Goal: Information Seeking & Learning: Learn about a topic

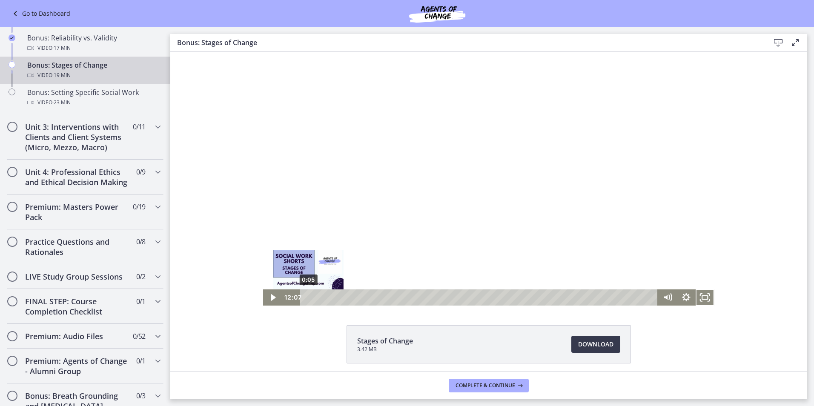
click at [307, 296] on div "0:05" at bounding box center [480, 298] width 346 height 16
click at [265, 293] on icon "Play Video" at bounding box center [273, 298] width 19 height 16
click at [495, 168] on div at bounding box center [489, 179] width 452 height 254
click at [462, 227] on div at bounding box center [489, 179] width 452 height 254
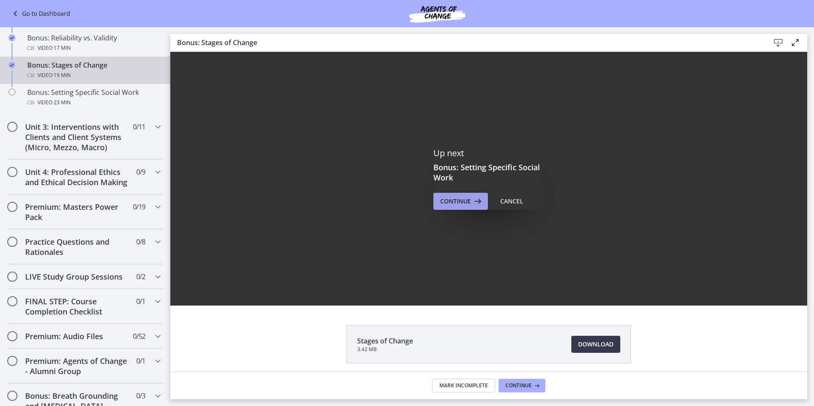
click at [448, 205] on span "Continue" at bounding box center [455, 201] width 31 height 10
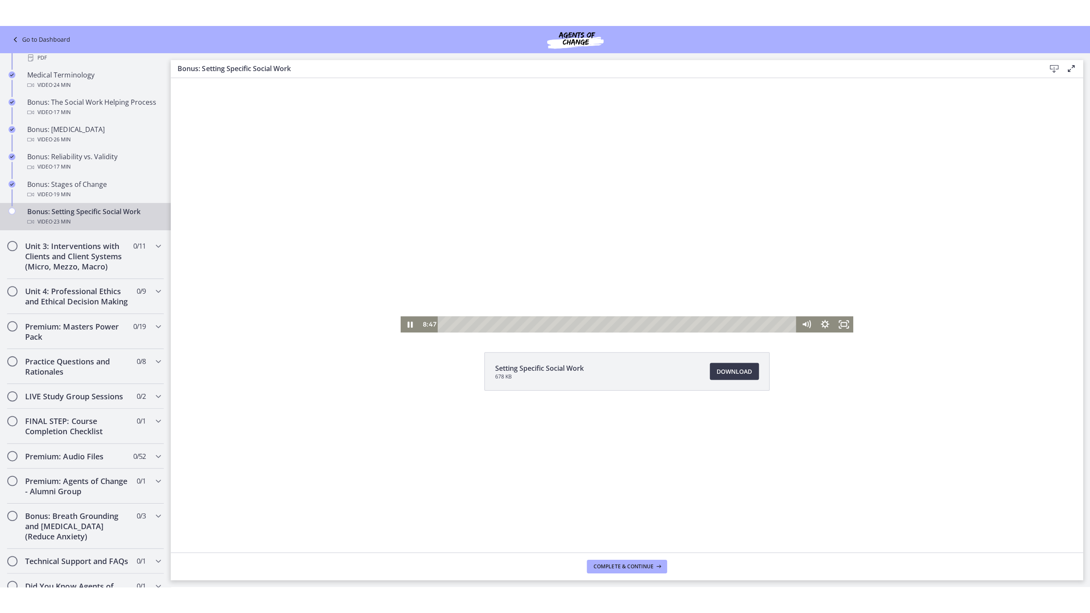
scroll to position [633, 0]
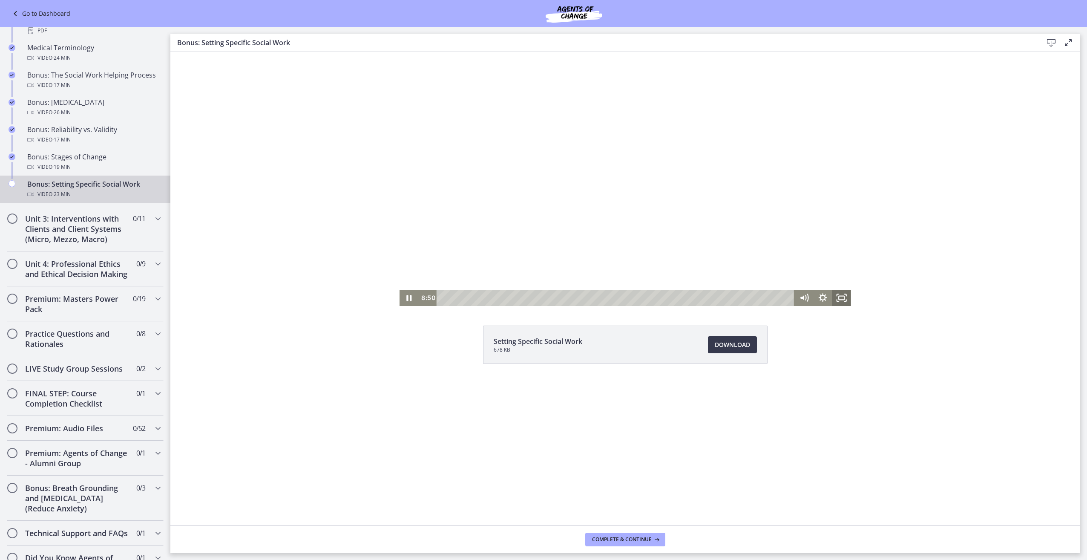
click at [814, 292] on icon "Fullscreen" at bounding box center [841, 298] width 19 height 16
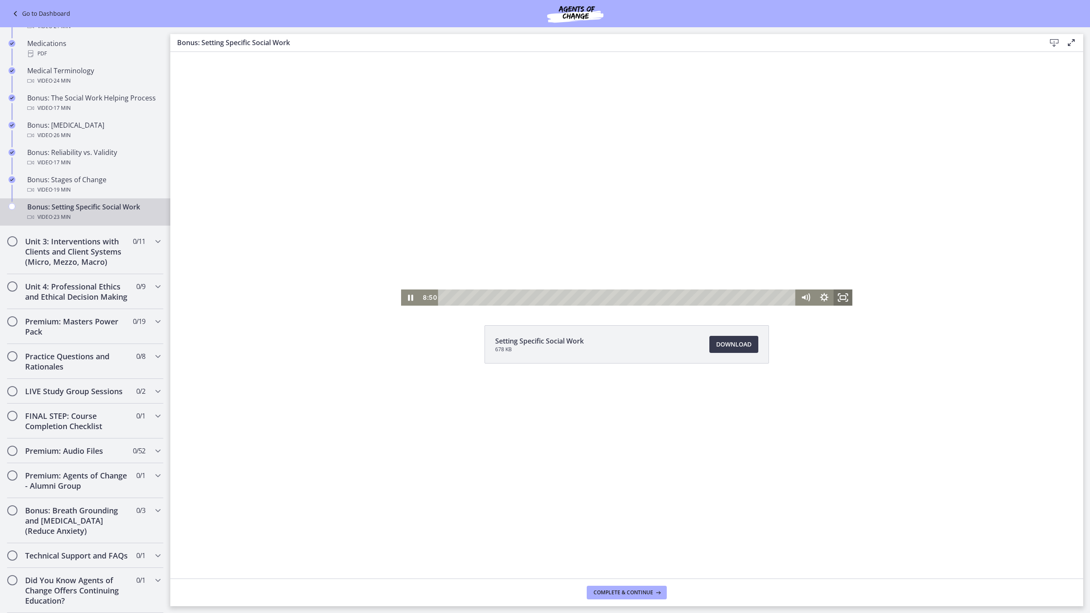
scroll to position [630, 0]
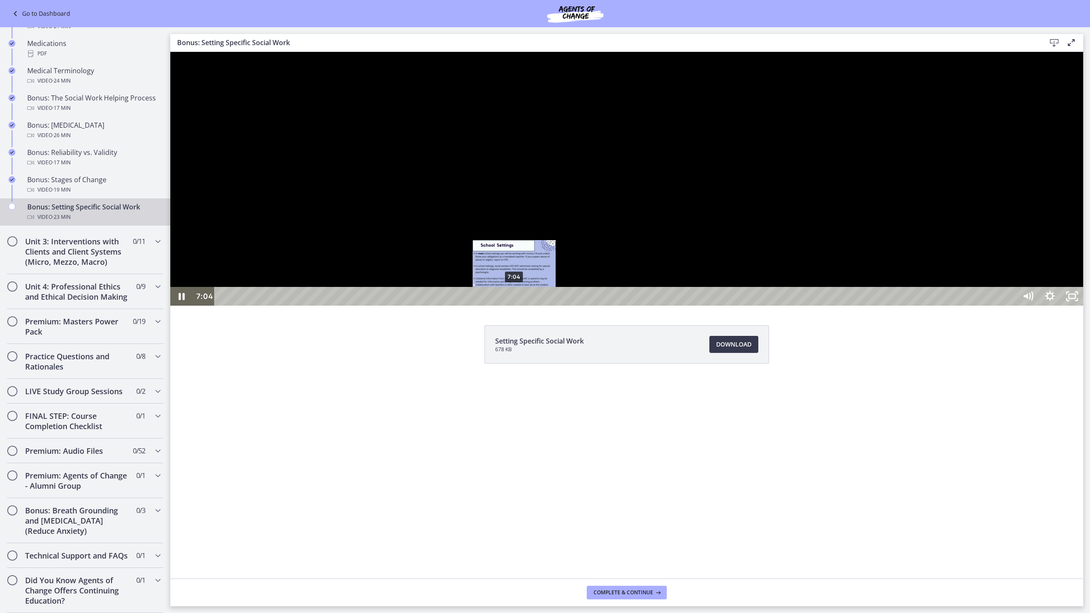
click at [515, 306] on div "7:04" at bounding box center [616, 296] width 789 height 19
click at [472, 306] on div "6:03" at bounding box center [616, 296] width 789 height 19
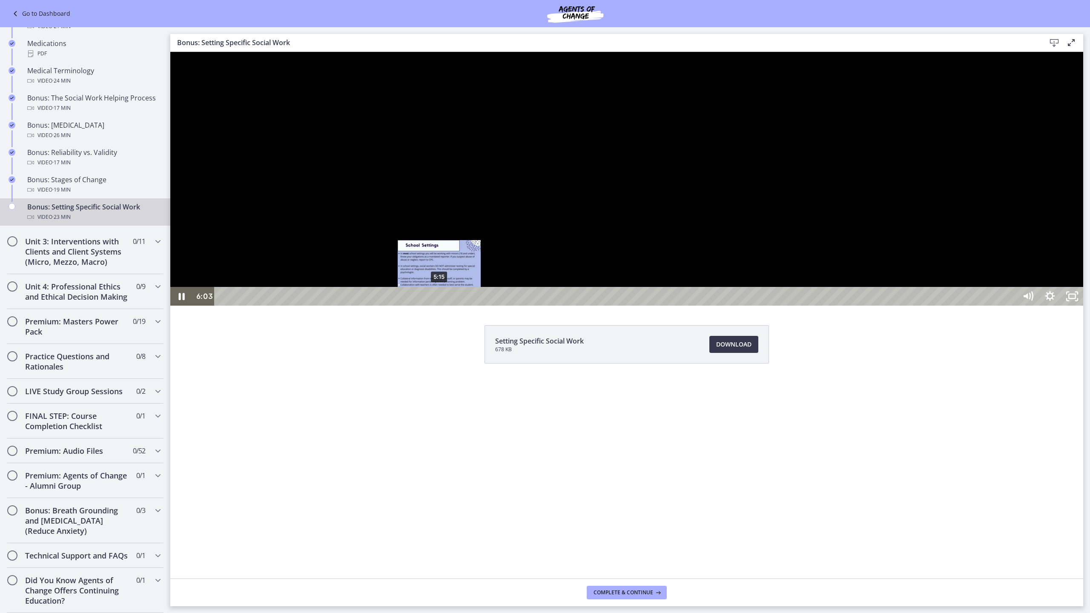
click at [440, 306] on div "5:15" at bounding box center [616, 296] width 789 height 19
click at [394, 306] on div "4:09" at bounding box center [616, 296] width 789 height 19
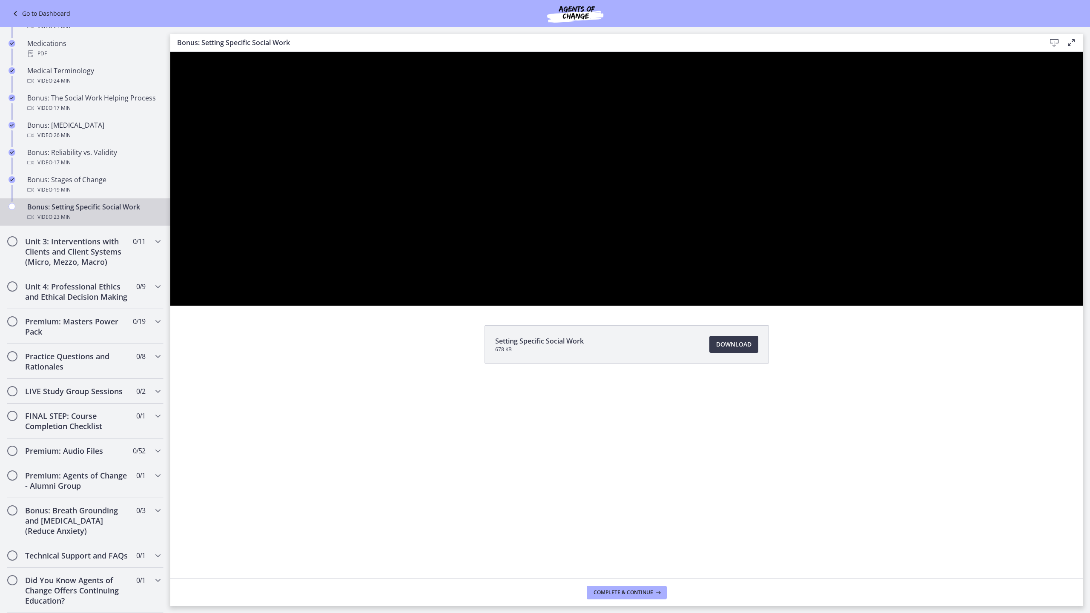
click at [413, 306] on div "Click for sound @keyframes VOLUME_SMALL_WAVE_FLASH { 0% { opacity: 0; } 33% { o…" at bounding box center [626, 179] width 913 height 254
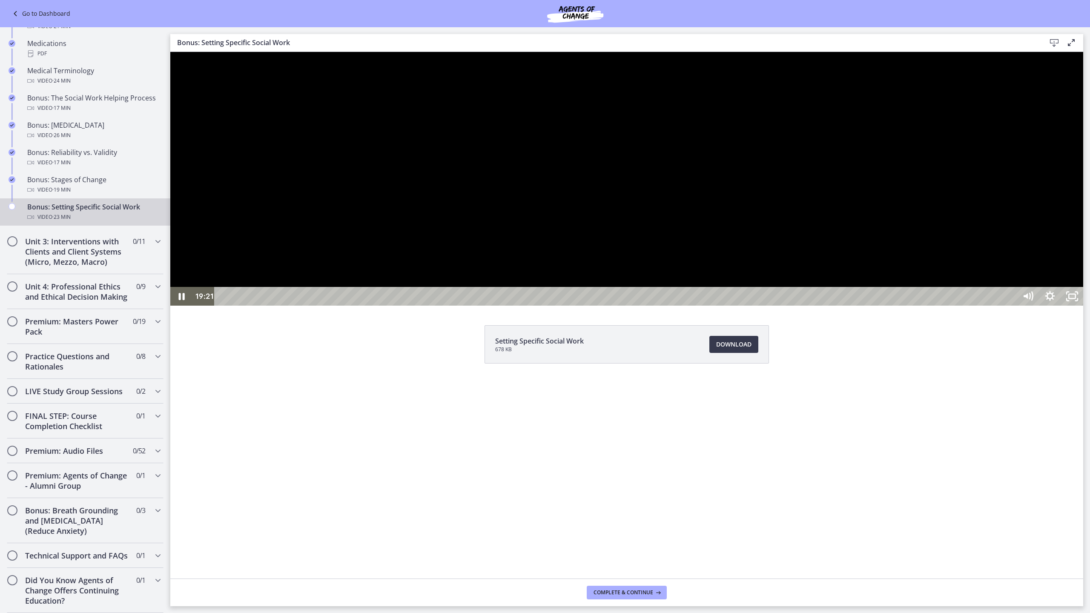
click at [668, 306] on div at bounding box center [626, 179] width 913 height 254
click at [472, 306] on div at bounding box center [626, 179] width 913 height 254
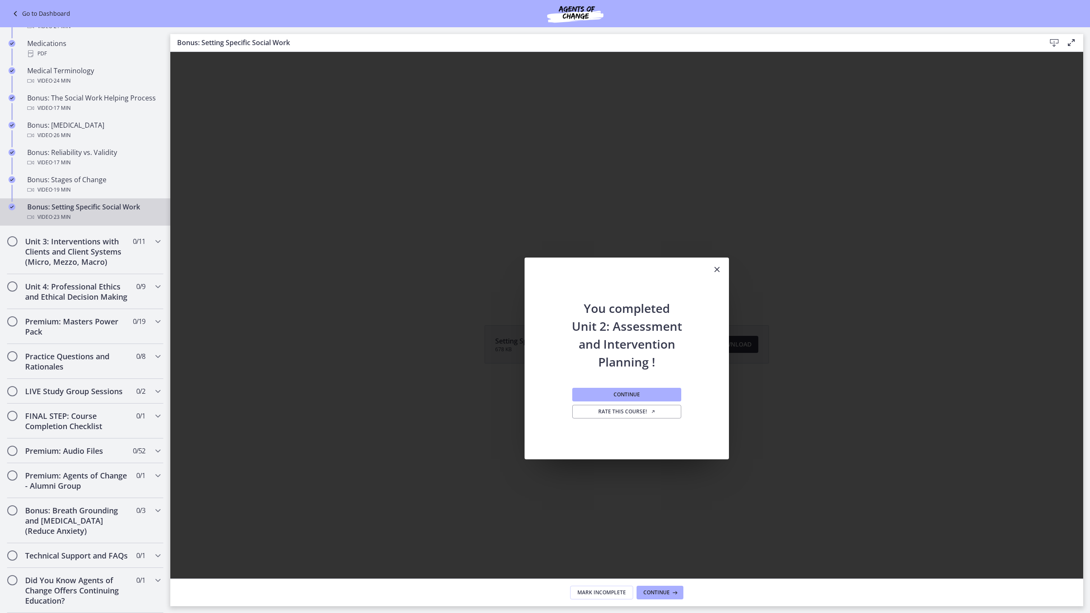
scroll to position [0, 0]
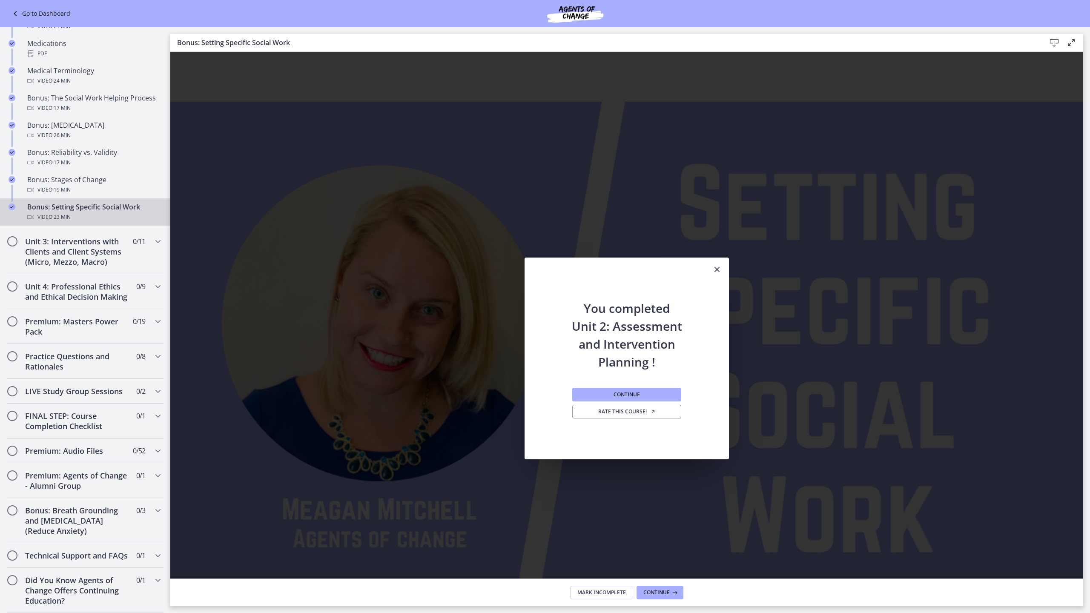
click at [662, 368] on icon "Play Video: cbe2somtov91j64ibsm0.mp4" at bounding box center [626, 349] width 69 height 44
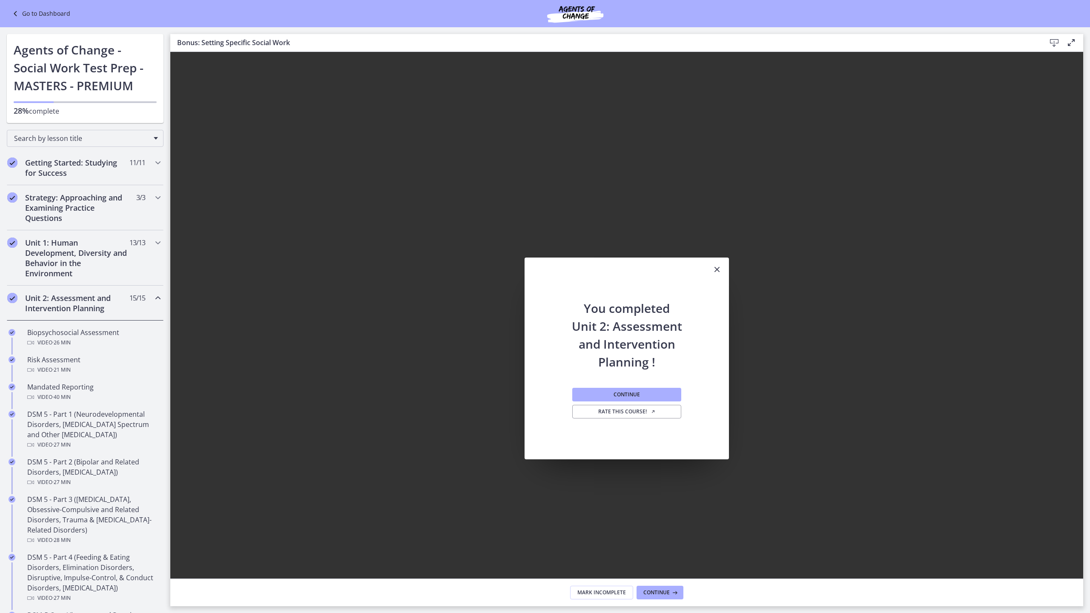
scroll to position [630, 0]
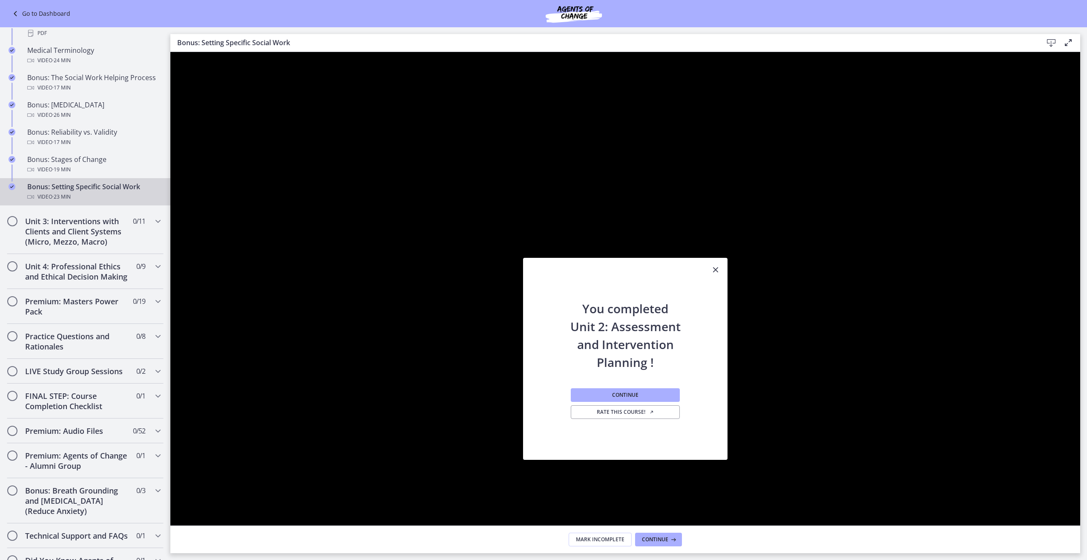
scroll to position [633, 0]
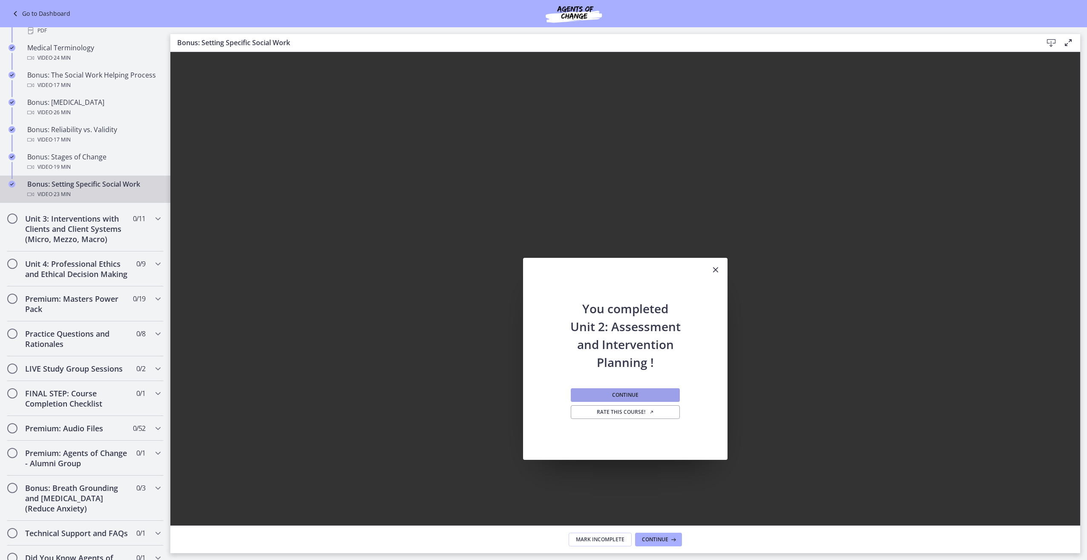
click at [644, 390] on button "Continue" at bounding box center [625, 395] width 109 height 14
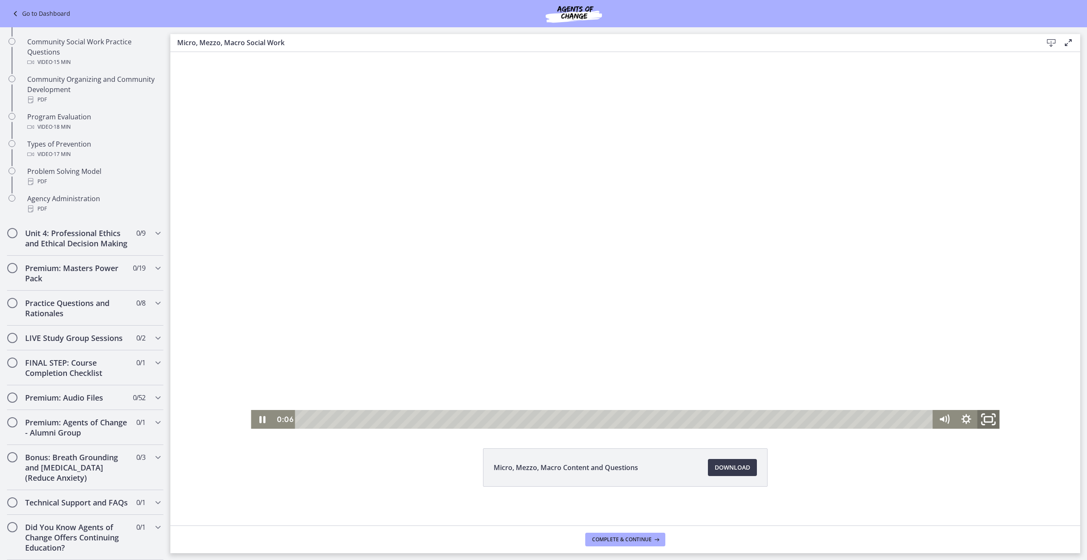
click at [989, 417] on icon "Fullscreen" at bounding box center [988, 419] width 26 height 23
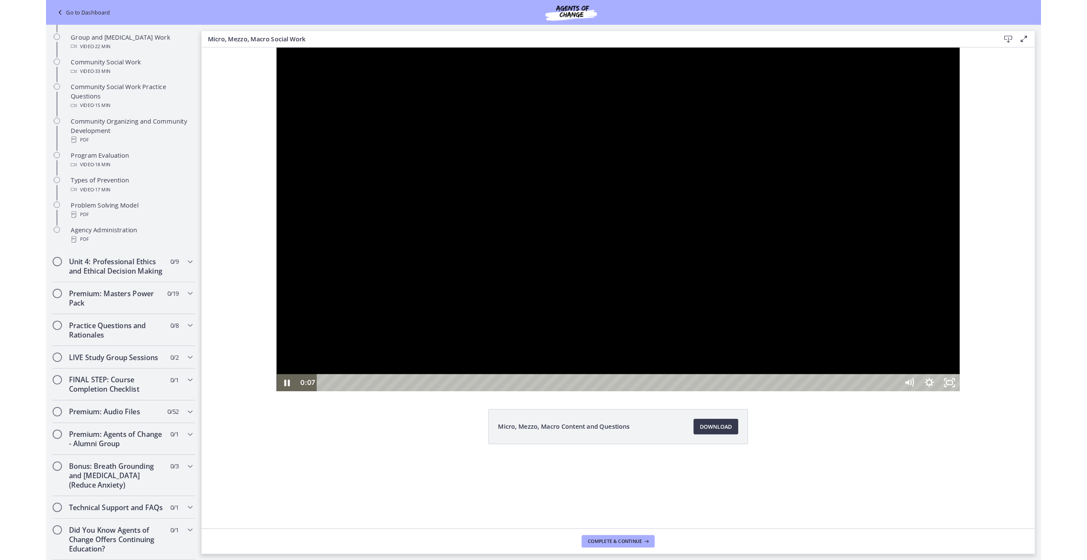
scroll to position [439, 0]
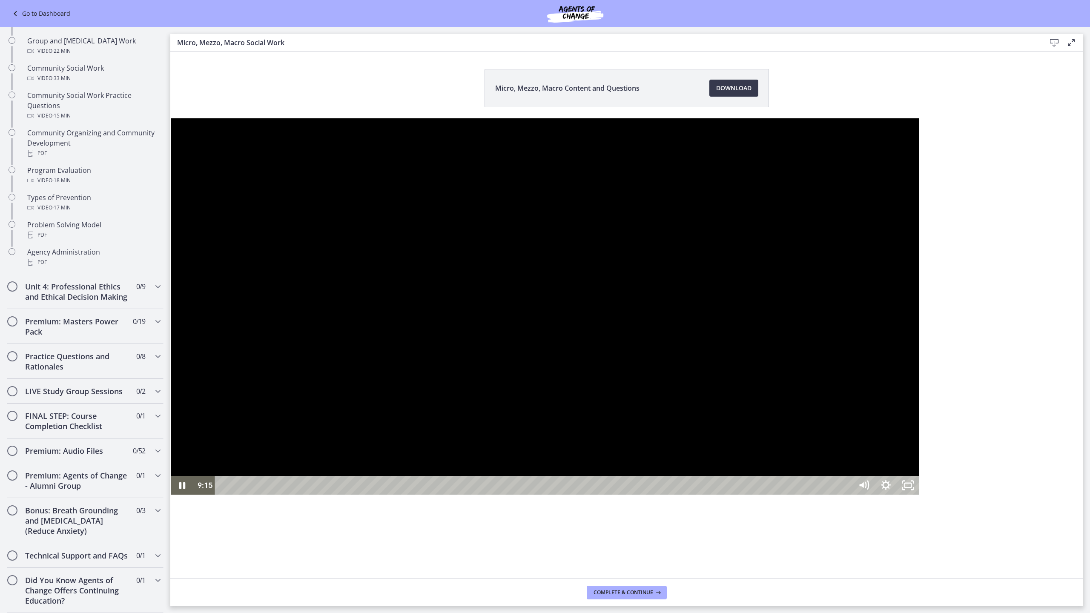
click at [450, 352] on div at bounding box center [545, 306] width 748 height 377
click at [905, 483] on icon "Unfullscreen" at bounding box center [904, 482] width 2 height 2
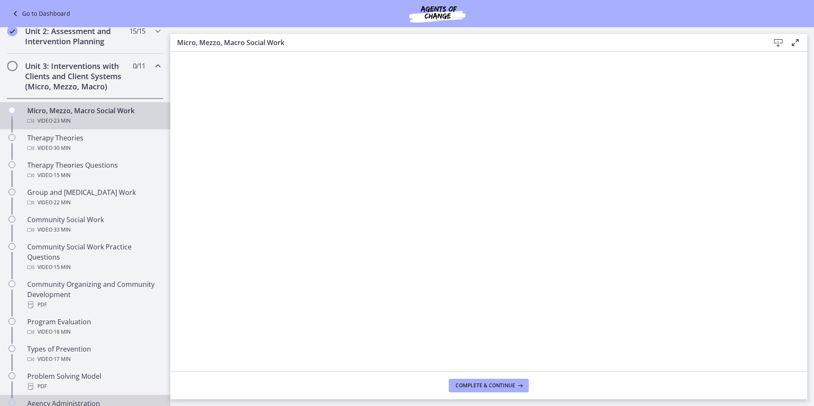
scroll to position [262, 0]
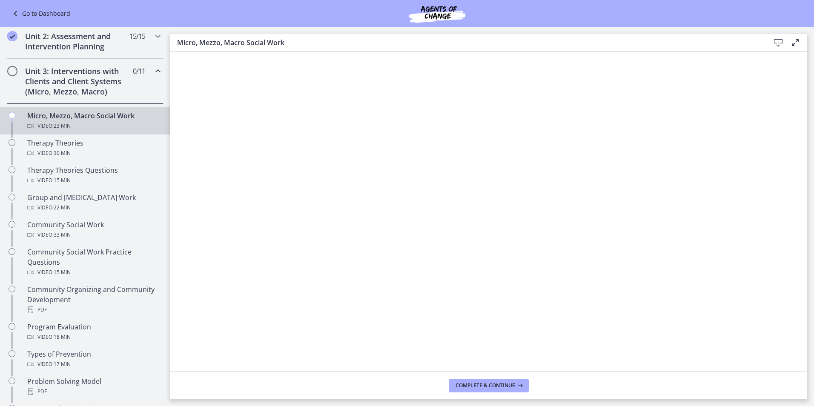
click at [495, 233] on div at bounding box center [489, 239] width 631 height 317
click at [515, 242] on div at bounding box center [489, 239] width 631 height 317
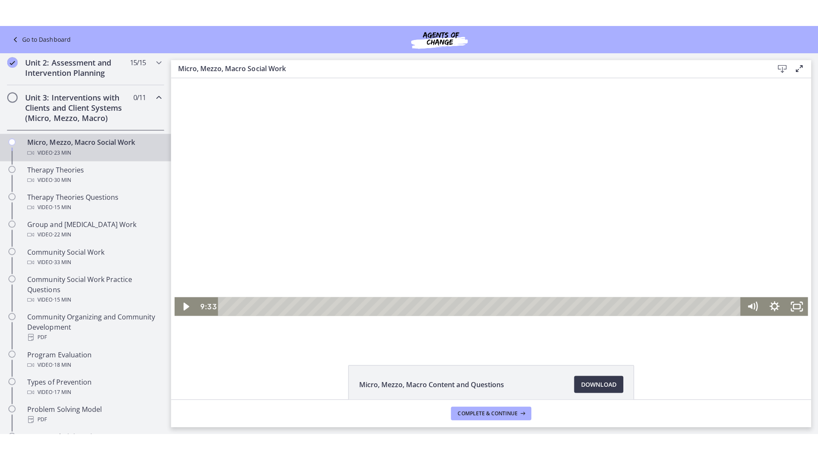
scroll to position [128, 0]
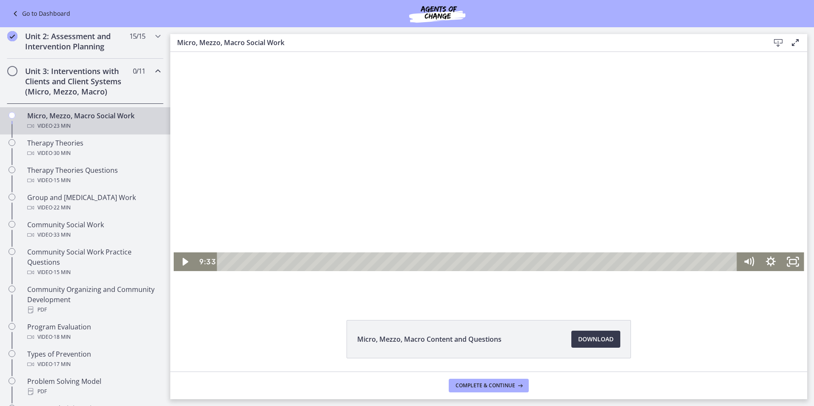
click at [509, 161] on div at bounding box center [489, 112] width 631 height 317
click at [794, 262] on icon "Fullscreen" at bounding box center [793, 261] width 26 height 23
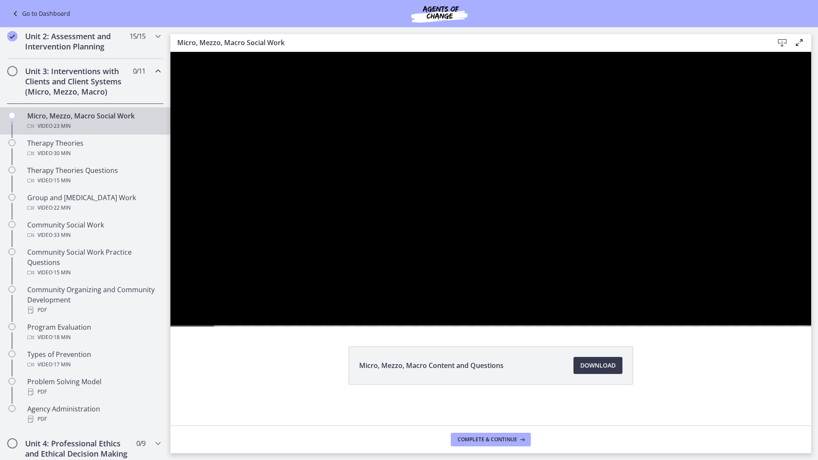
scroll to position [0, 0]
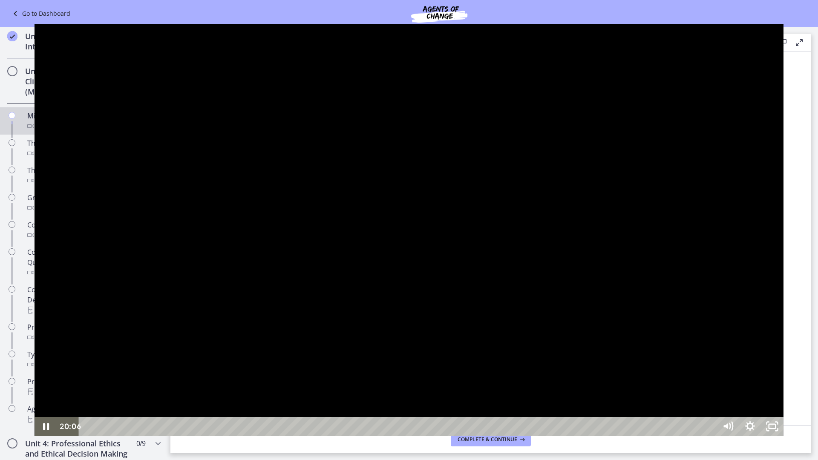
click at [591, 306] on div at bounding box center [409, 229] width 748 height 411
click at [587, 297] on div at bounding box center [409, 229] width 748 height 411
